Goal: Transaction & Acquisition: Purchase product/service

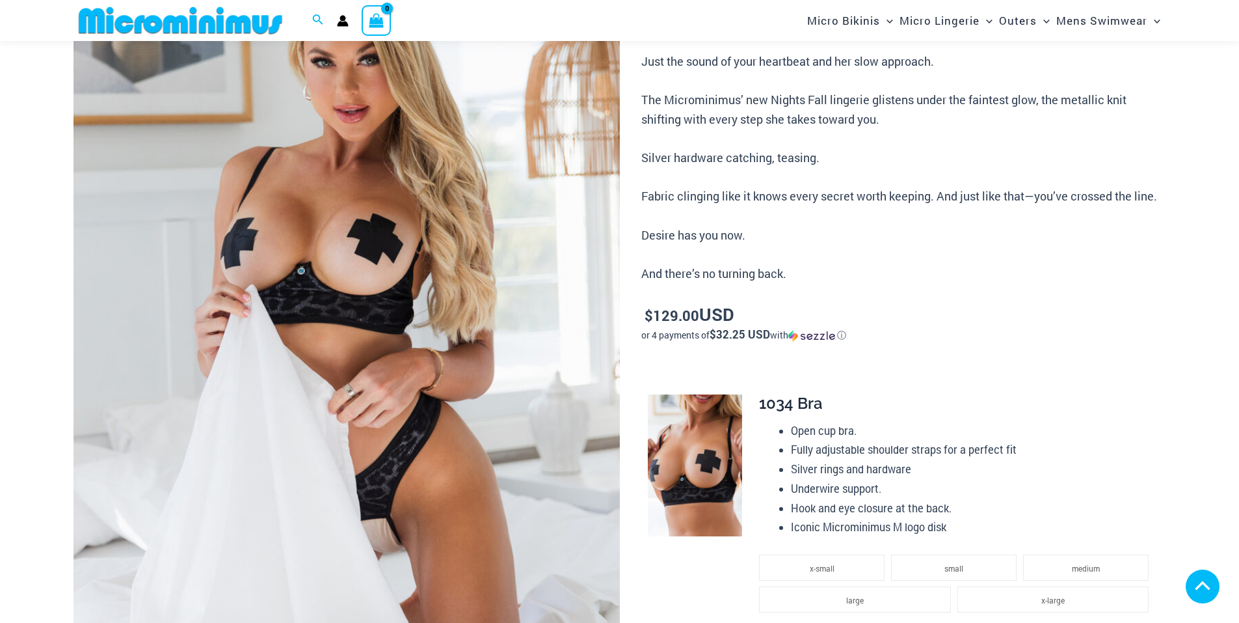
scroll to position [304, 0]
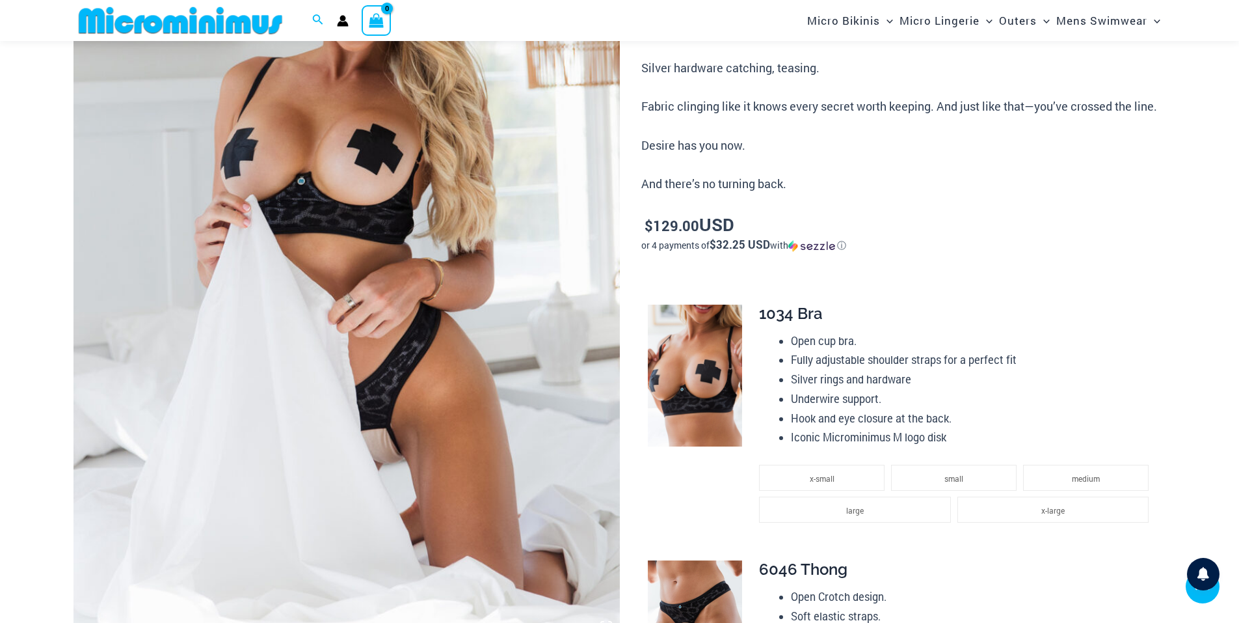
click at [388, 200] on img at bounding box center [347, 230] width 546 height 820
click at [317, 176] on img at bounding box center [347, 230] width 546 height 820
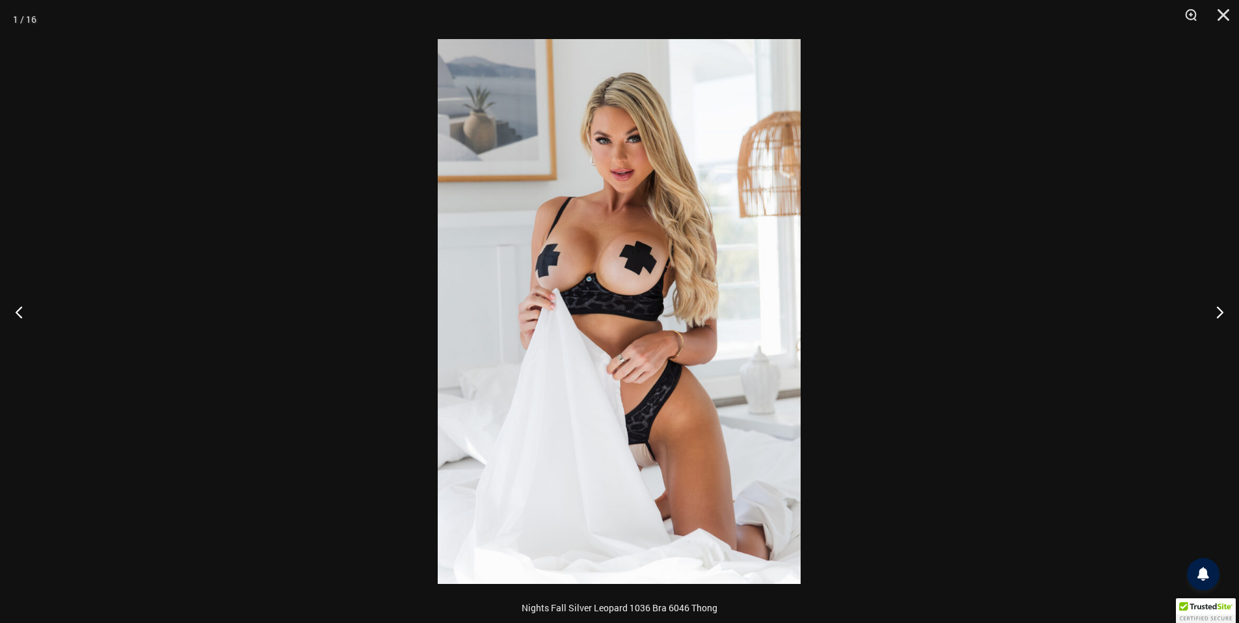
click at [616, 217] on img at bounding box center [619, 311] width 363 height 545
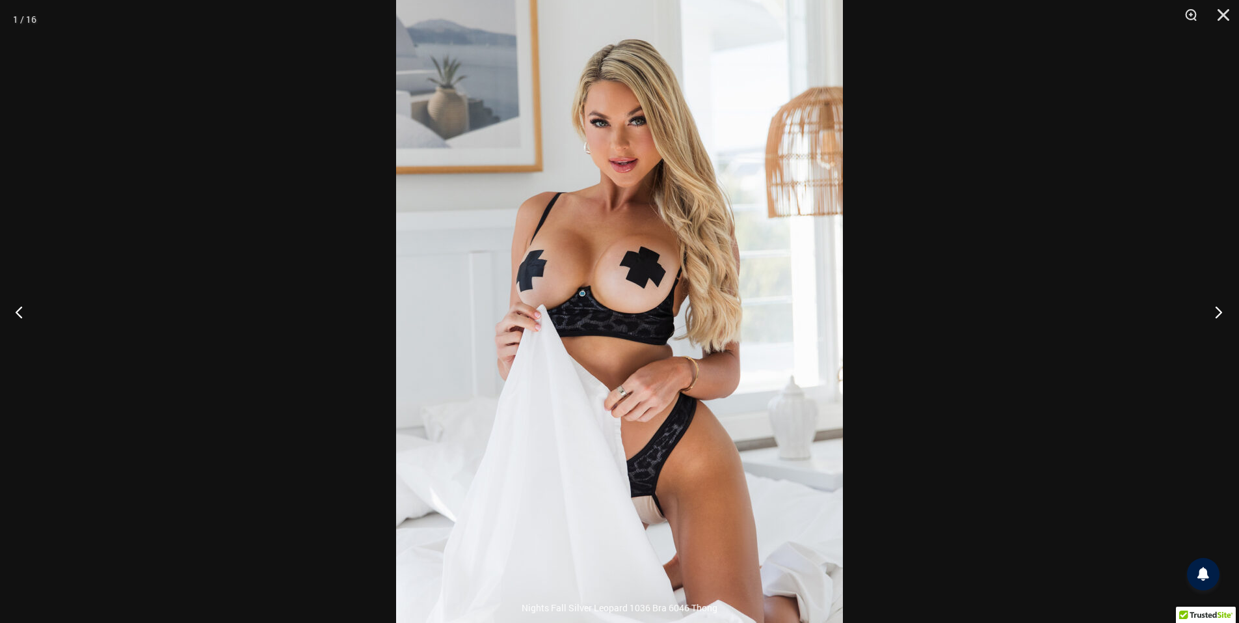
click at [1222, 307] on button "Next" at bounding box center [1215, 311] width 49 height 65
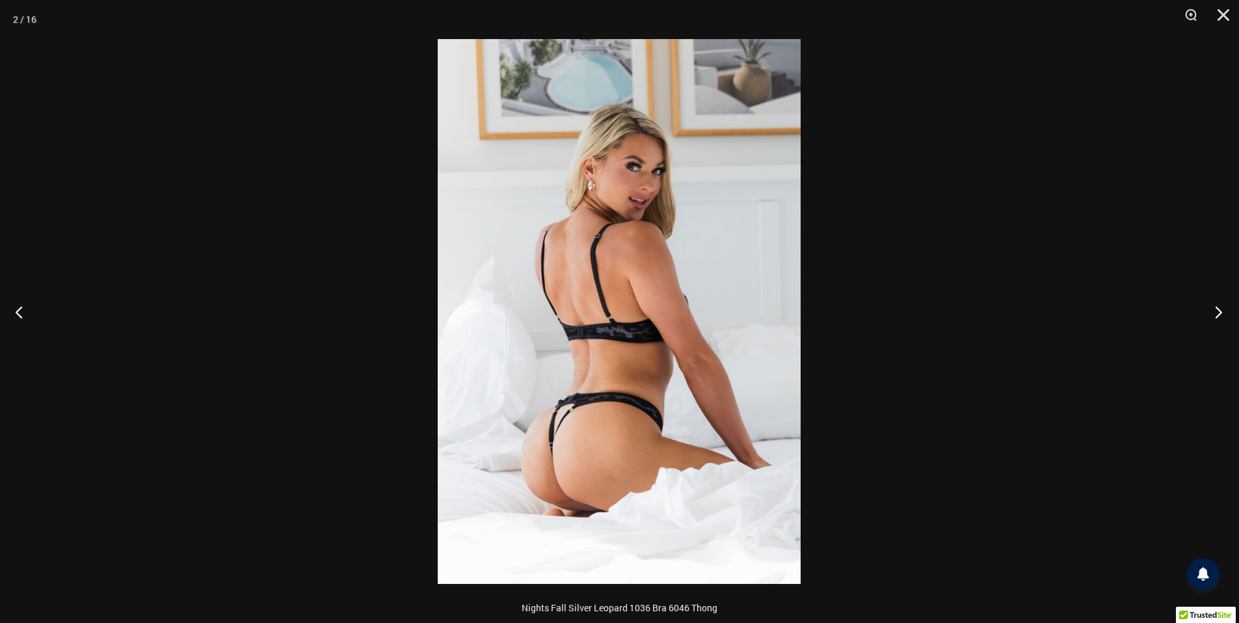
click at [1222, 307] on button "Next" at bounding box center [1215, 311] width 49 height 65
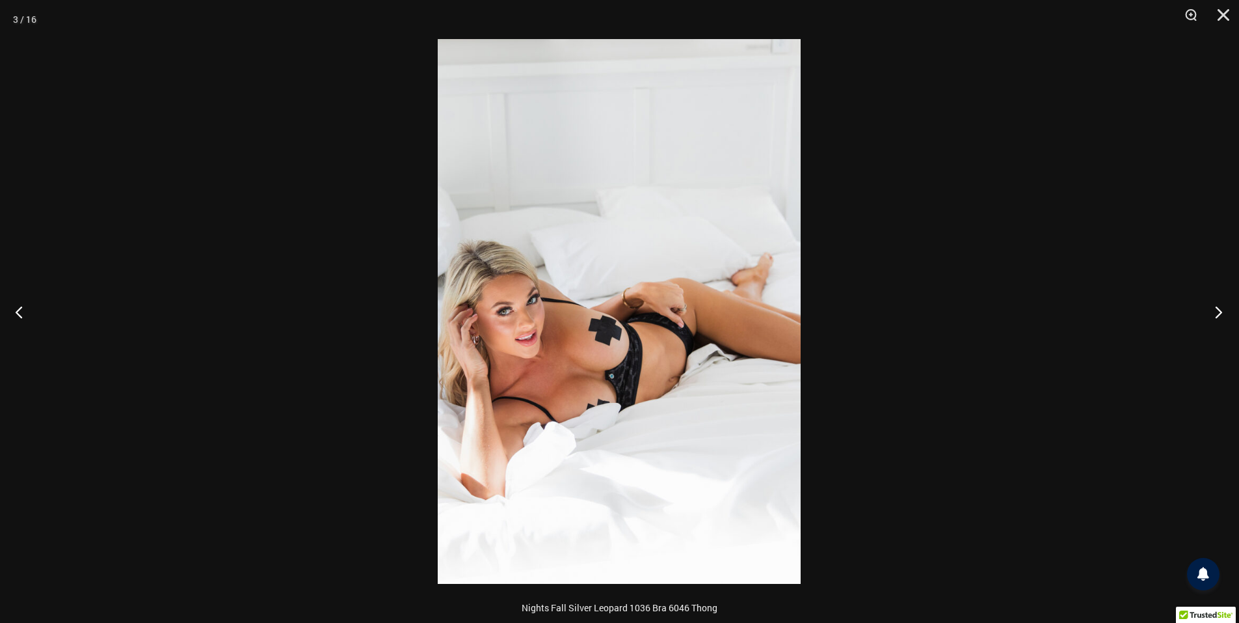
click at [1222, 307] on button "Next" at bounding box center [1215, 311] width 49 height 65
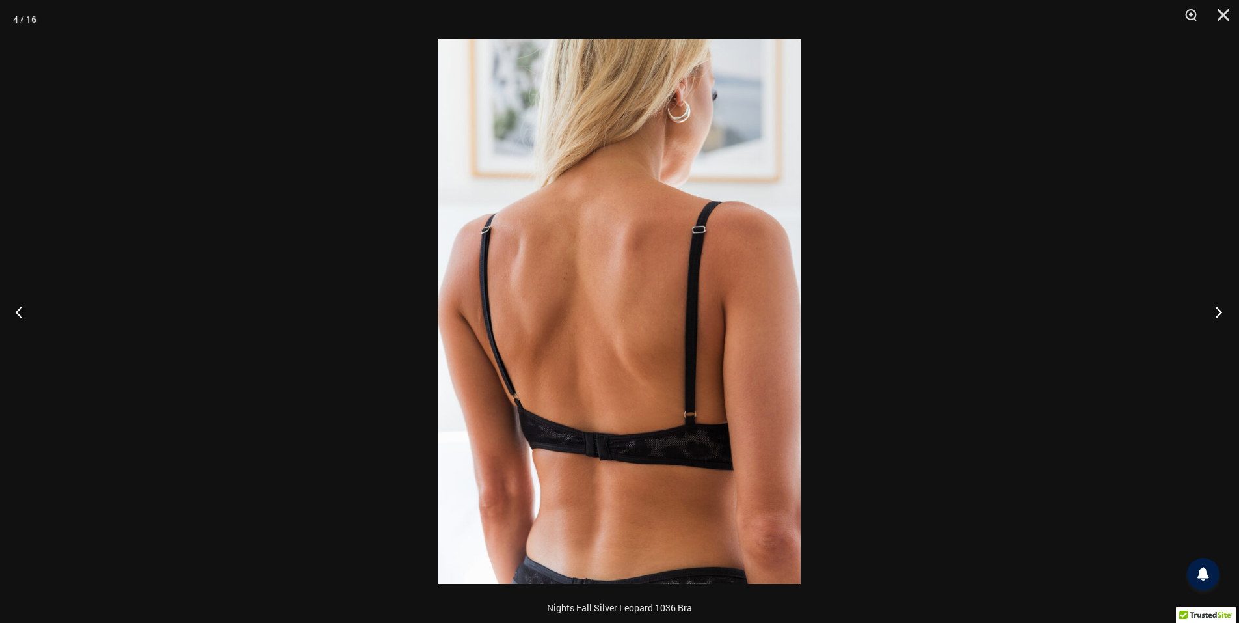
click at [1222, 307] on button "Next" at bounding box center [1215, 311] width 49 height 65
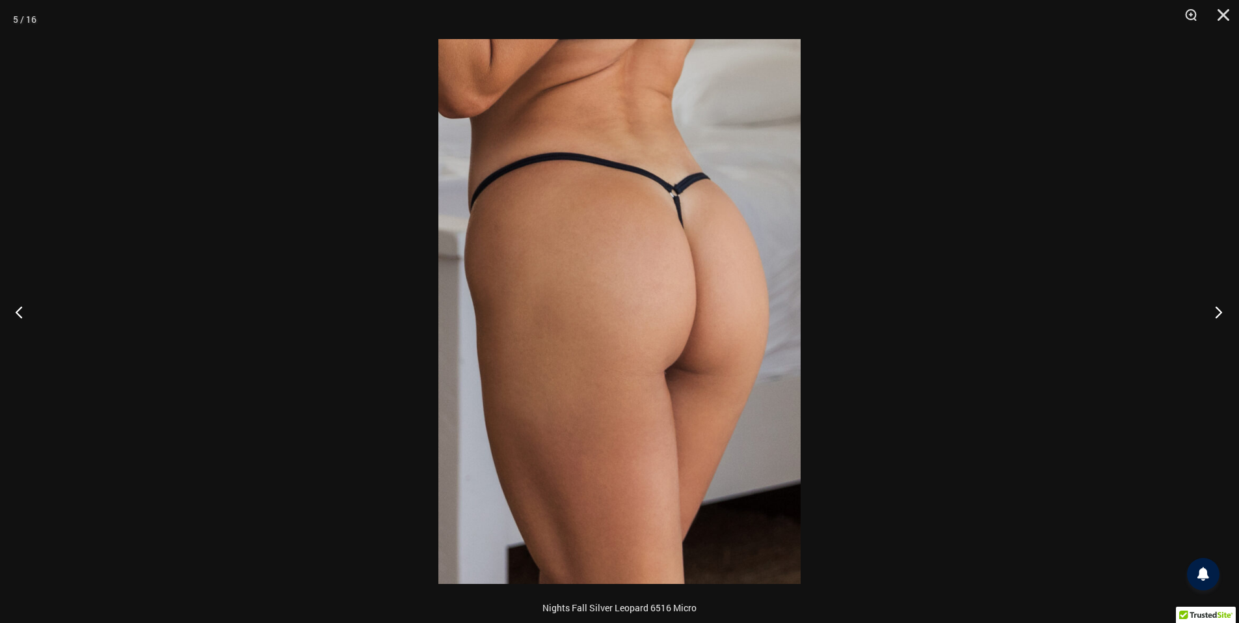
click at [1222, 307] on button "Next" at bounding box center [1215, 311] width 49 height 65
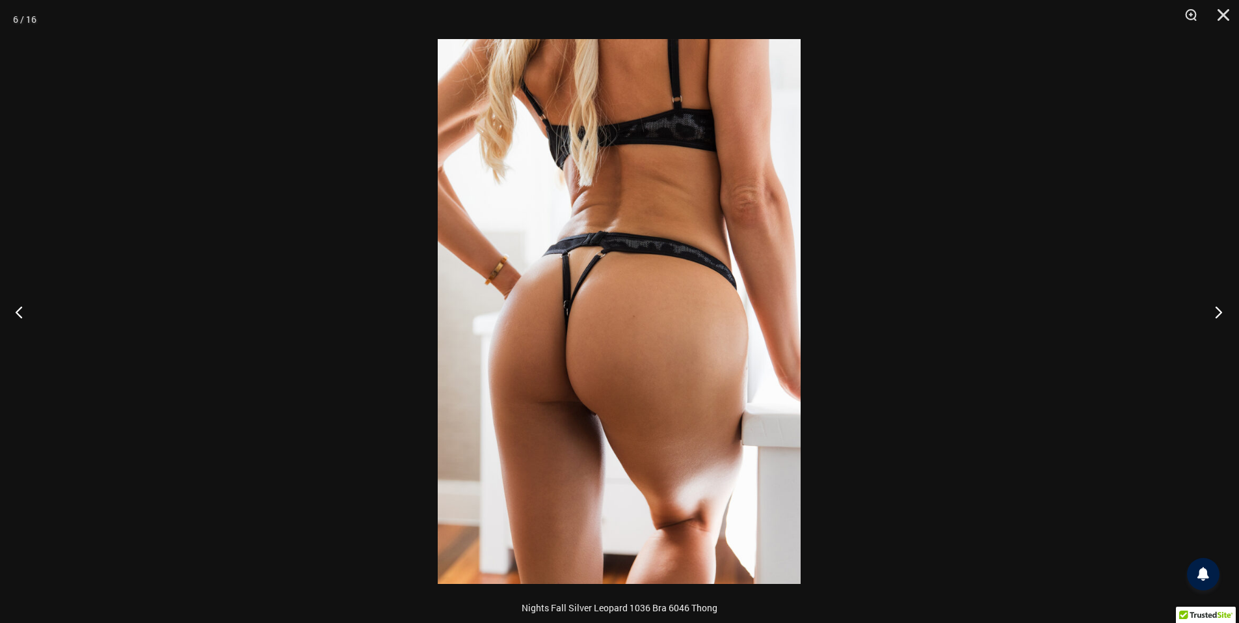
click at [1222, 310] on button "Next" at bounding box center [1215, 311] width 49 height 65
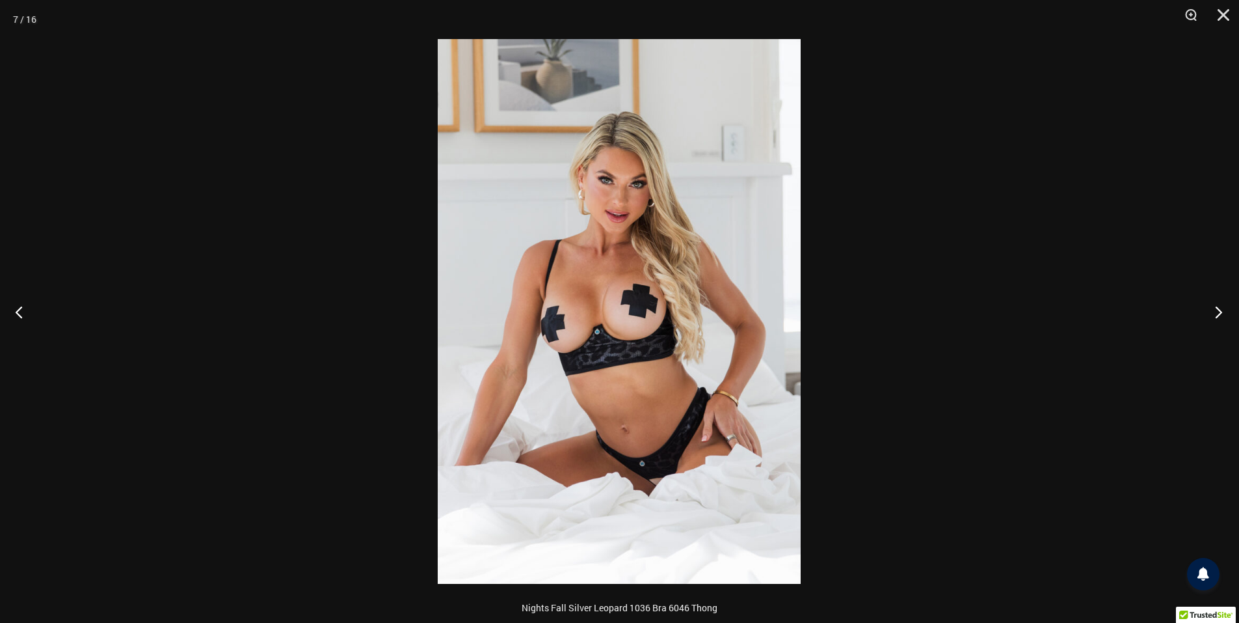
click at [1222, 310] on button "Next" at bounding box center [1215, 311] width 49 height 65
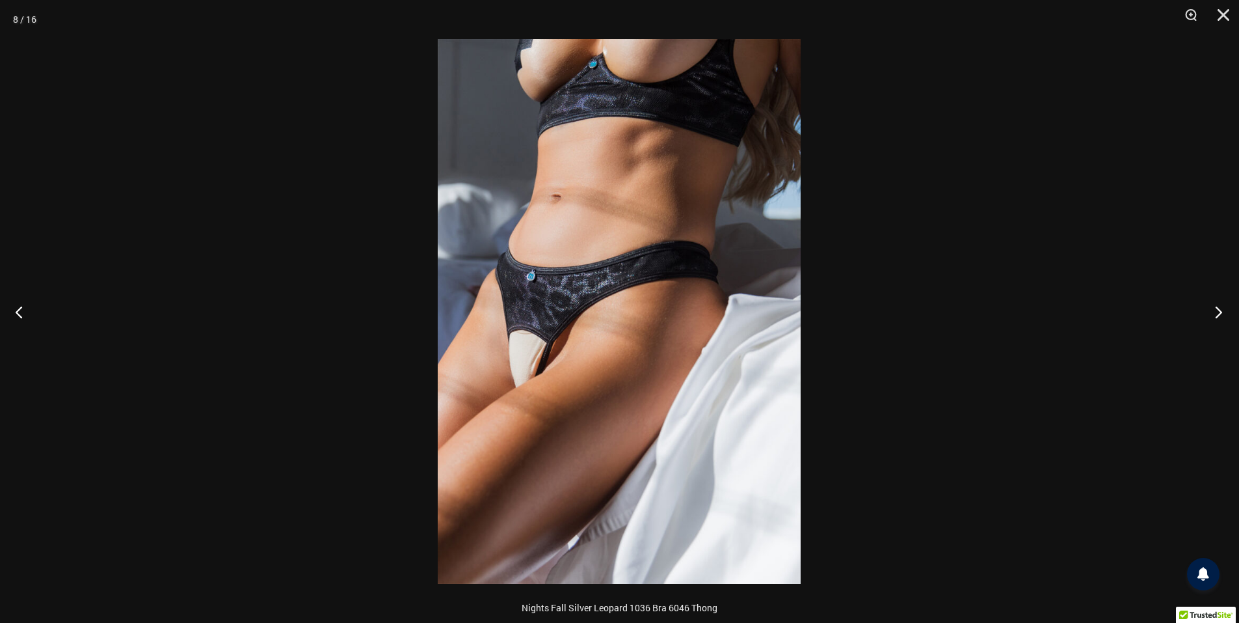
click at [1222, 310] on button "Next" at bounding box center [1215, 311] width 49 height 65
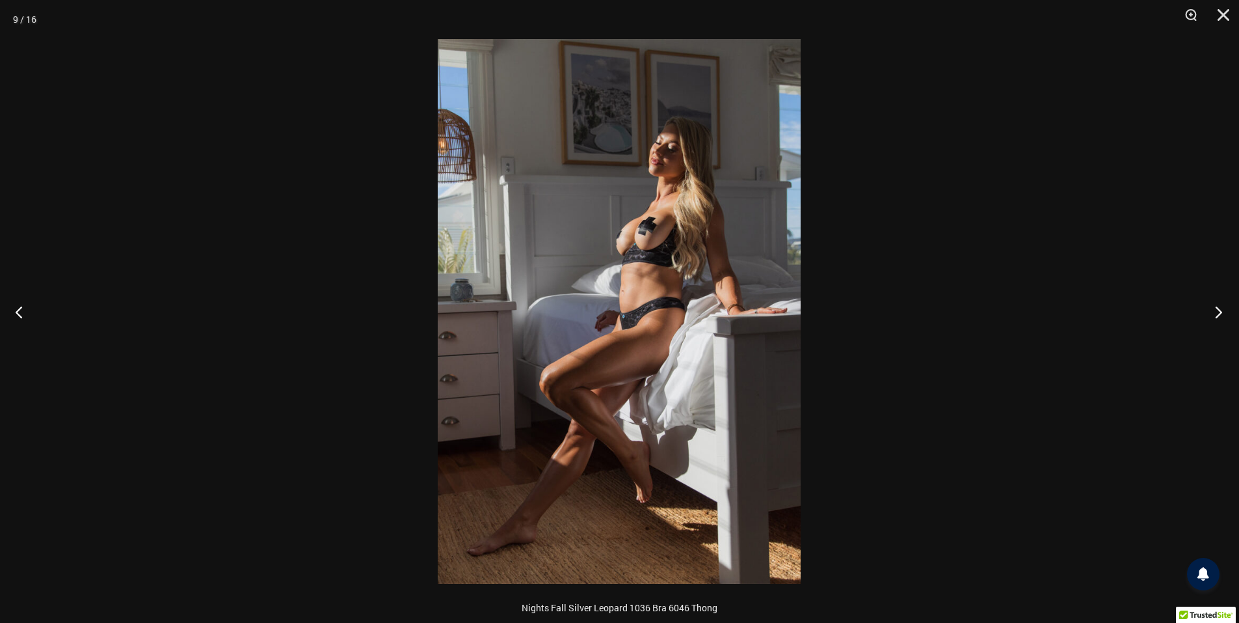
click at [1222, 310] on button "Next" at bounding box center [1215, 311] width 49 height 65
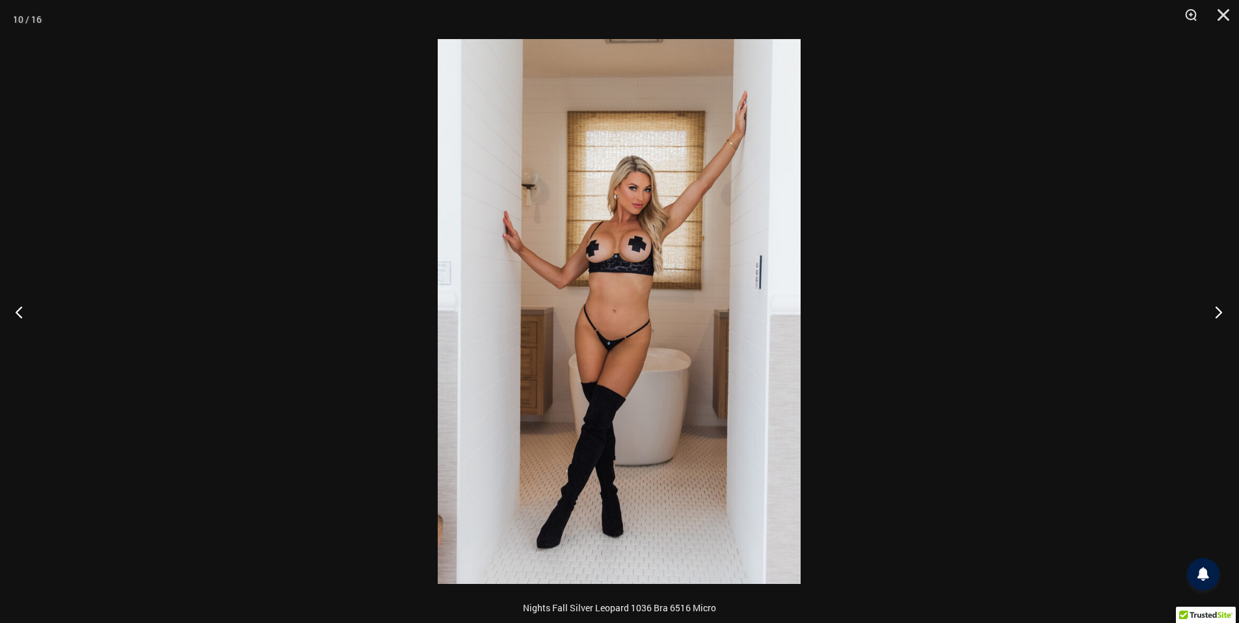
click at [1222, 310] on button "Next" at bounding box center [1215, 311] width 49 height 65
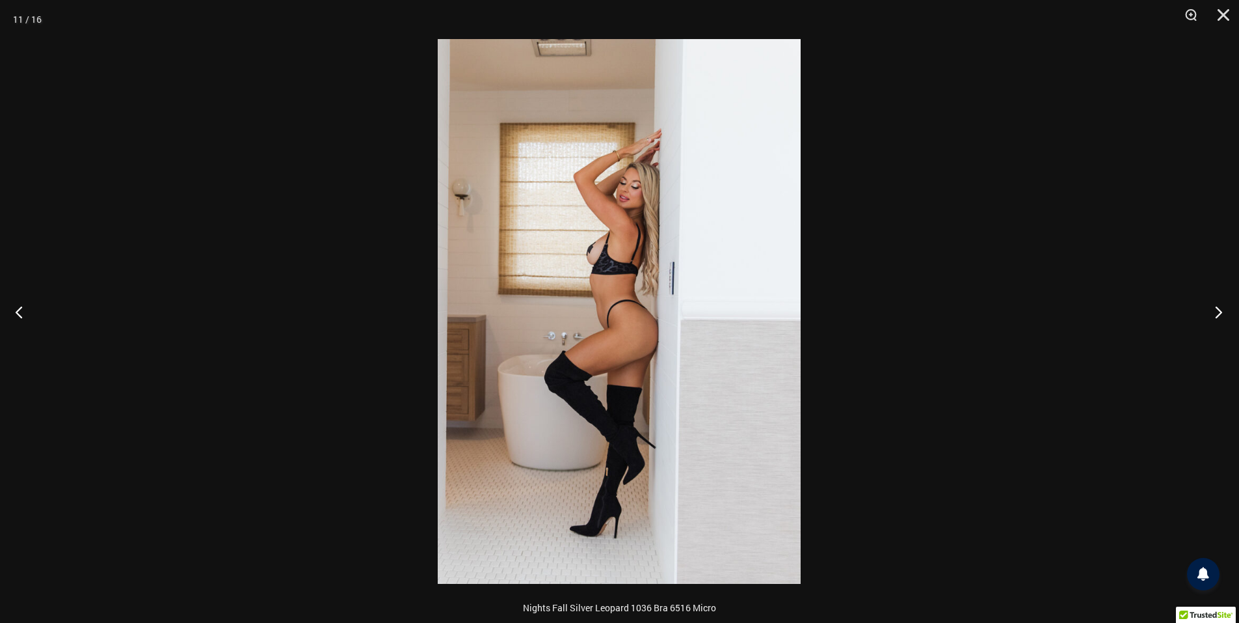
click at [1222, 310] on button "Next" at bounding box center [1215, 311] width 49 height 65
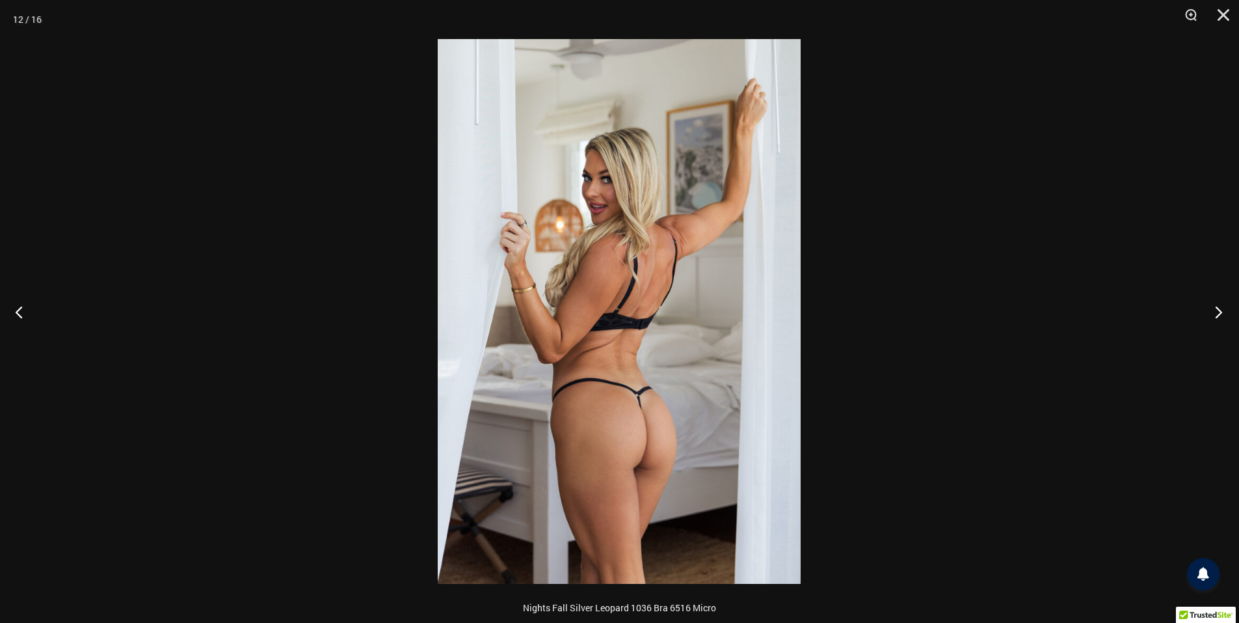
click at [1222, 310] on button "Next" at bounding box center [1215, 311] width 49 height 65
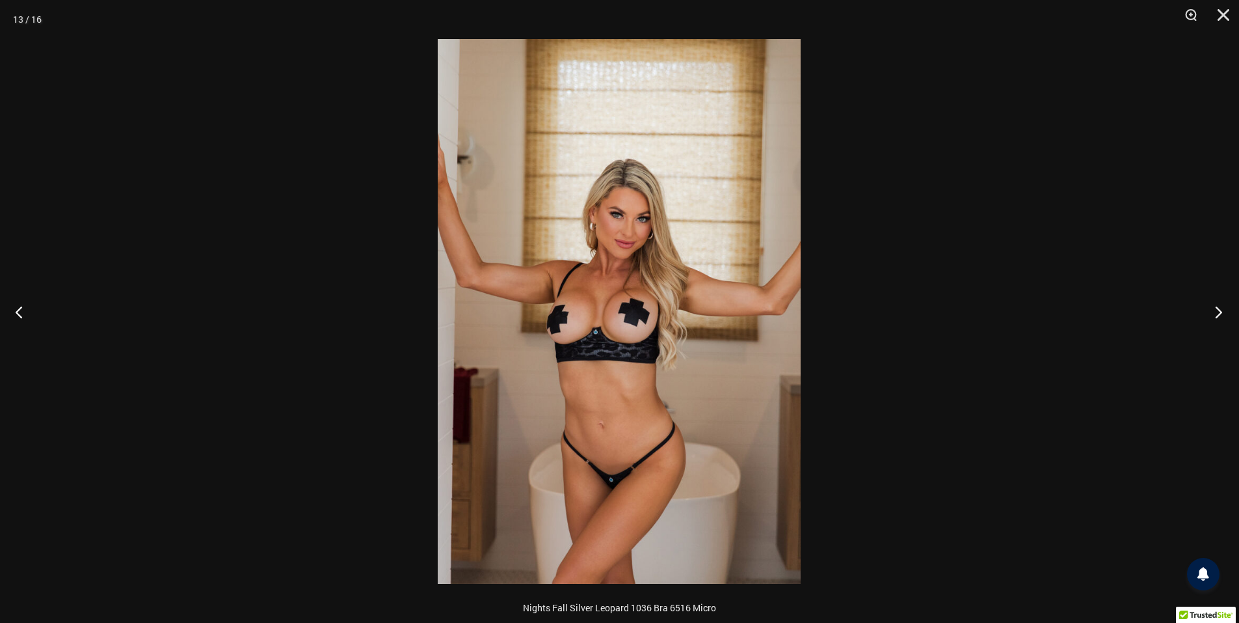
click at [1222, 310] on button "Next" at bounding box center [1215, 311] width 49 height 65
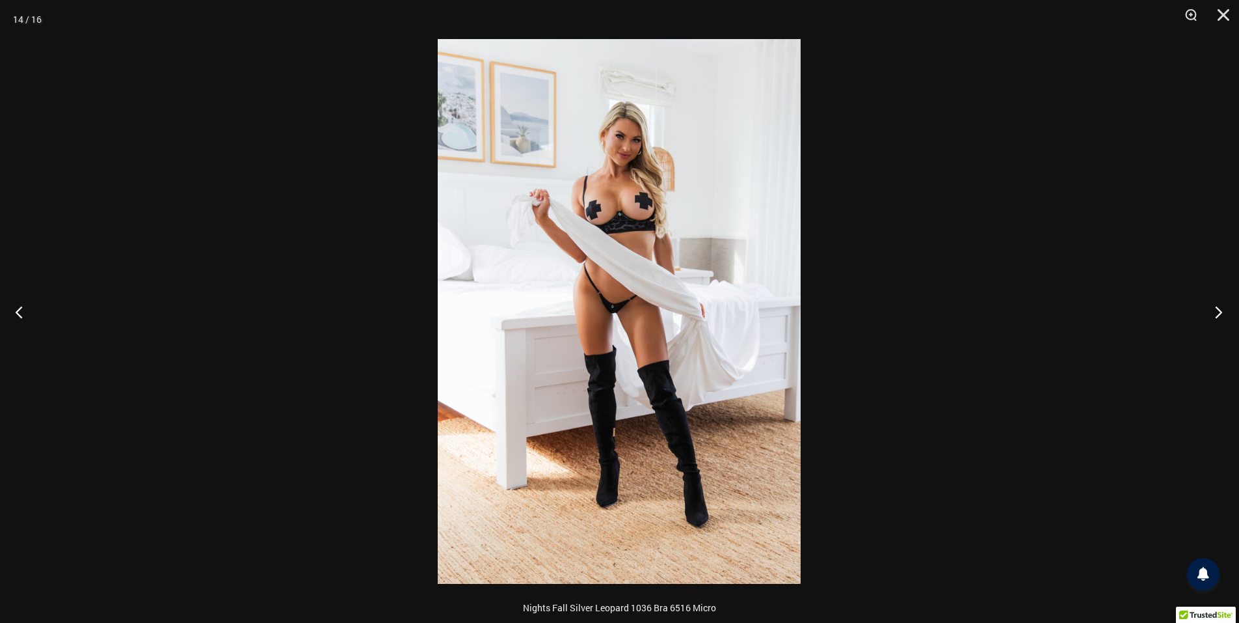
click at [1222, 310] on button "Next" at bounding box center [1215, 311] width 49 height 65
